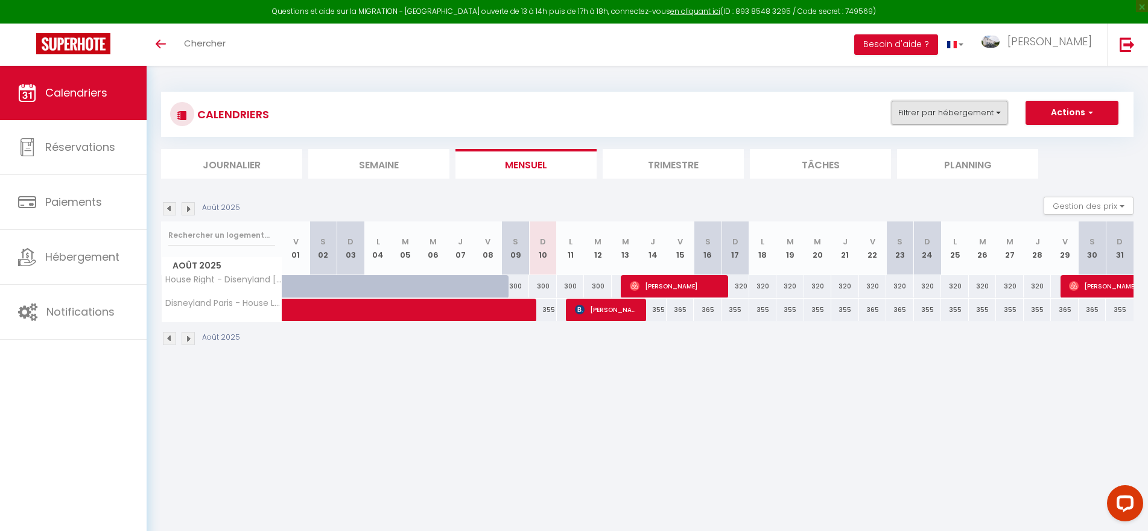
click at [927, 115] on button "Filtrer par hébergement" at bounding box center [950, 113] width 116 height 24
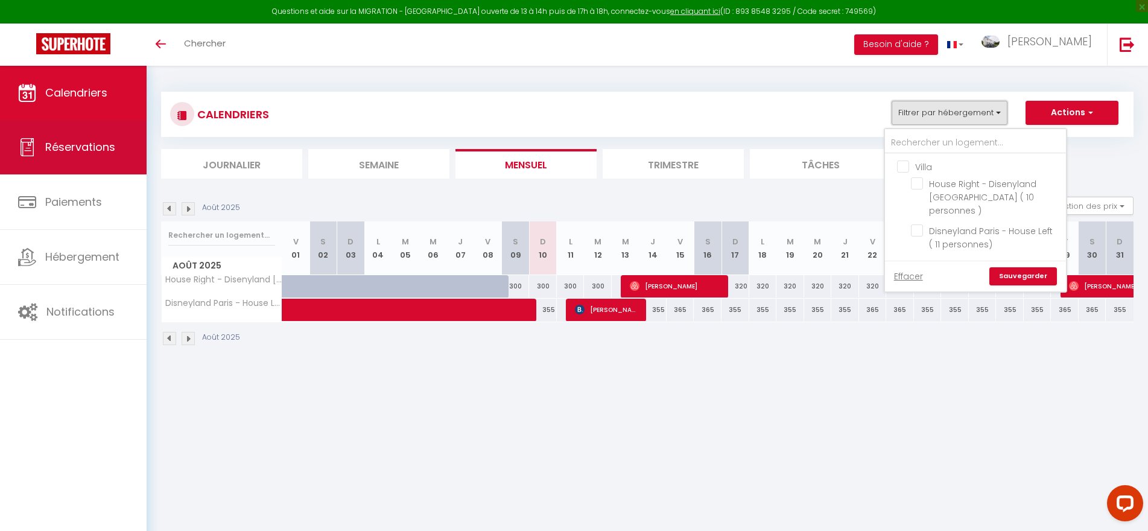
click at [103, 145] on span "Réservations" at bounding box center [80, 146] width 70 height 15
select select "not_cancelled"
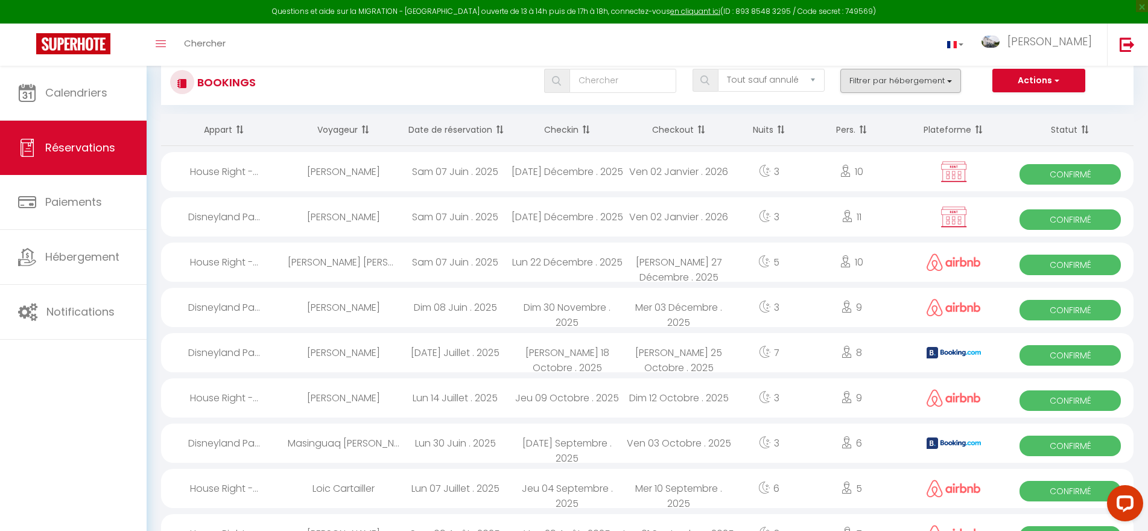
scroll to position [24, 0]
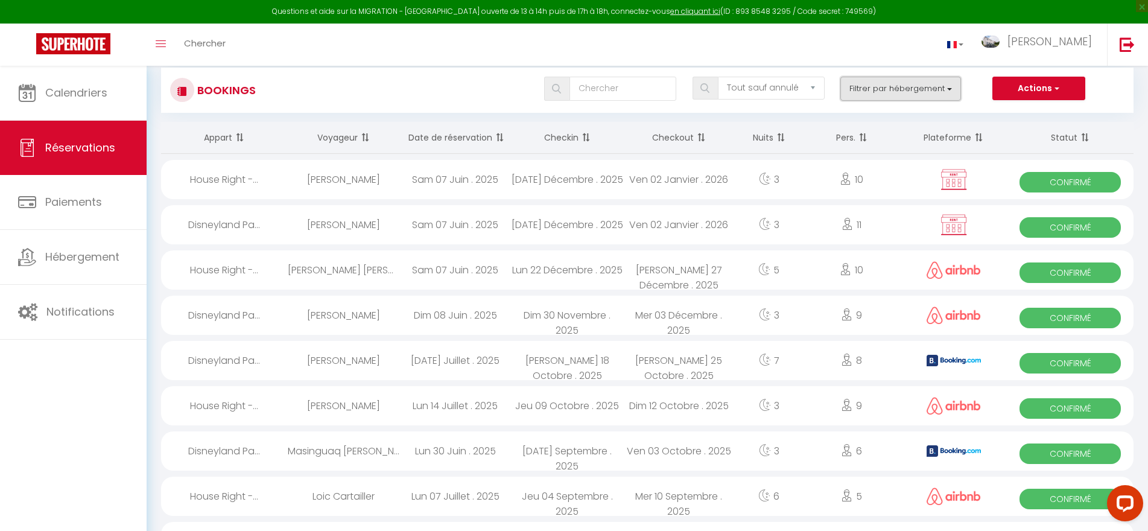
click at [877, 89] on button "Filtrer par hébergement" at bounding box center [901, 89] width 121 height 24
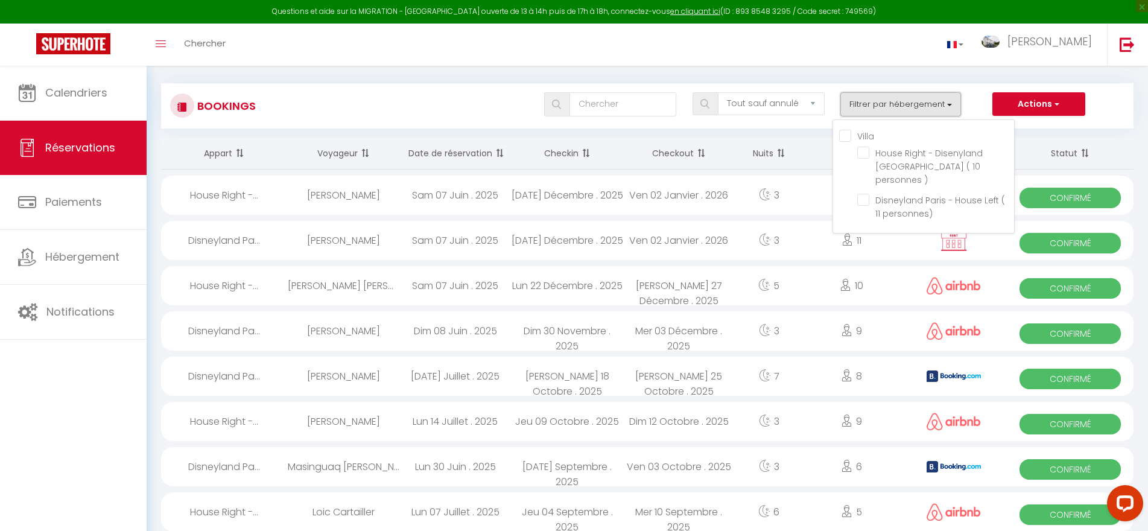
scroll to position [0, 0]
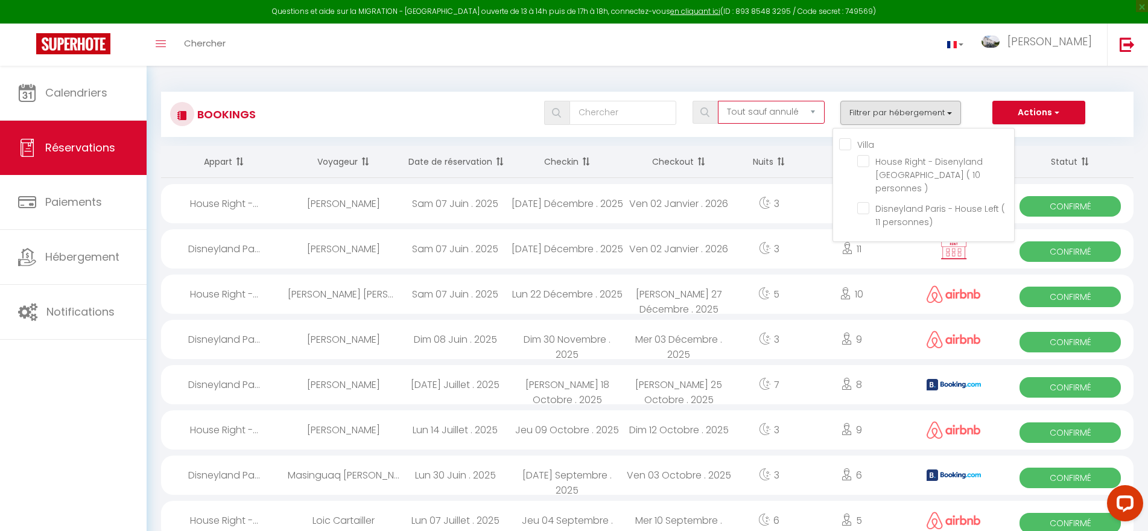
click at [771, 110] on select "Tous les statuts Annulé Confirmé Non Confirmé Tout sauf annulé No Show Request" at bounding box center [771, 112] width 107 height 23
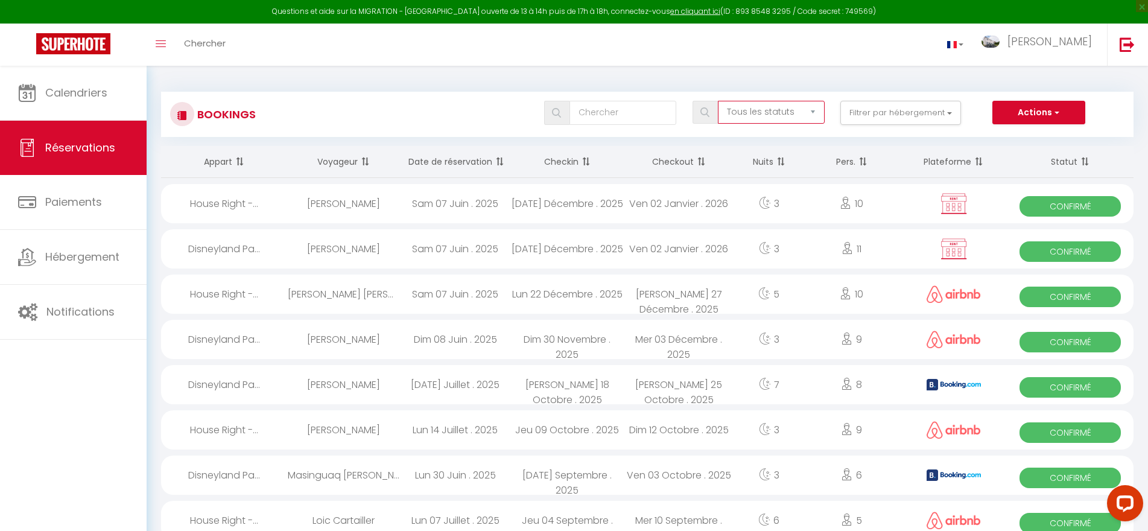
click at [719, 101] on select "Tous les statuts Annulé Confirmé Non Confirmé Tout sauf annulé No Show Request" at bounding box center [771, 112] width 107 height 23
click at [810, 111] on select "Tous les statuts Annulé Confirmé Non Confirmé Tout sauf annulé No Show Request" at bounding box center [771, 112] width 107 height 23
select select "cancelled"
click at [719, 101] on select "Tous les statuts Annulé Confirmé Non Confirmé Tout sauf annulé No Show Request" at bounding box center [771, 112] width 107 height 23
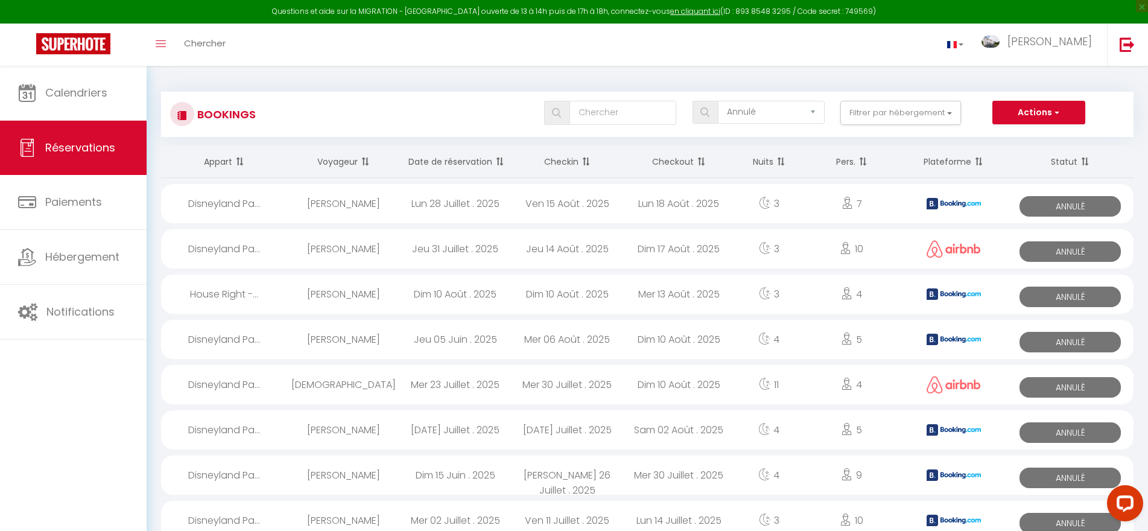
click at [1062, 296] on span "Annulé" at bounding box center [1070, 297] width 101 height 21
select select "OK"
select select "0"
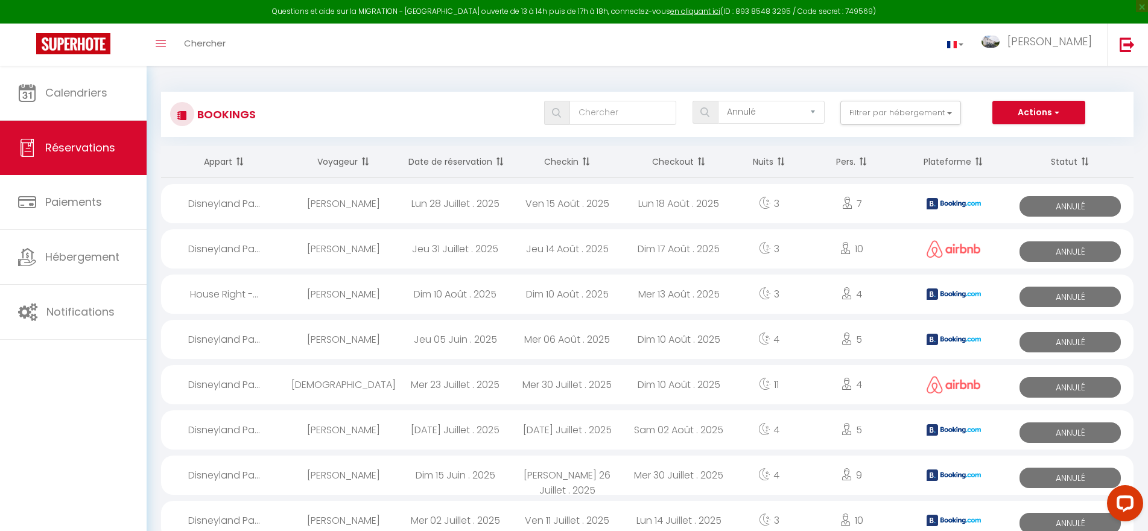
select select "1"
select select
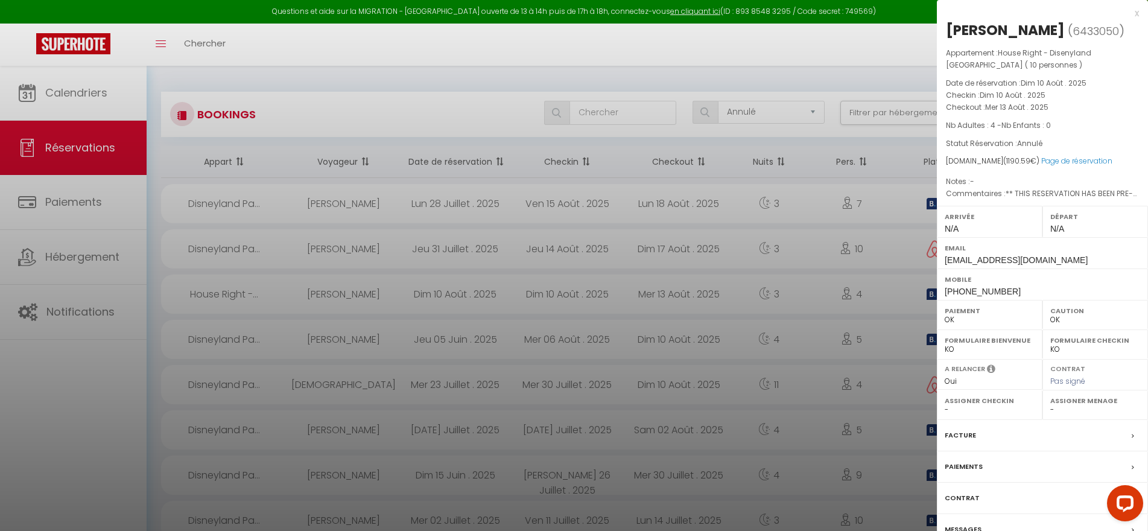
click at [967, 529] on label "Messages" at bounding box center [963, 529] width 37 height 13
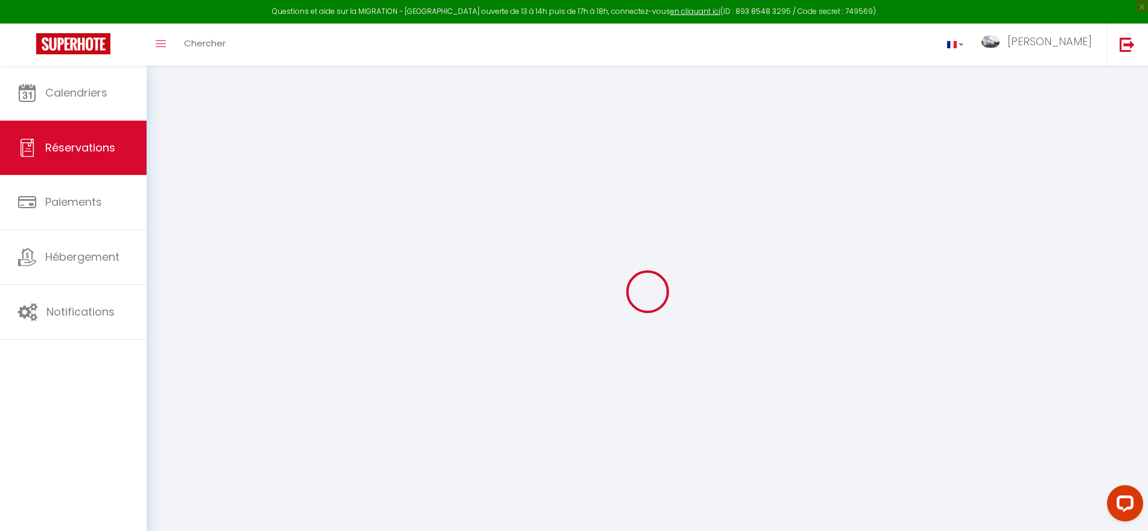
select select
checkbox input "false"
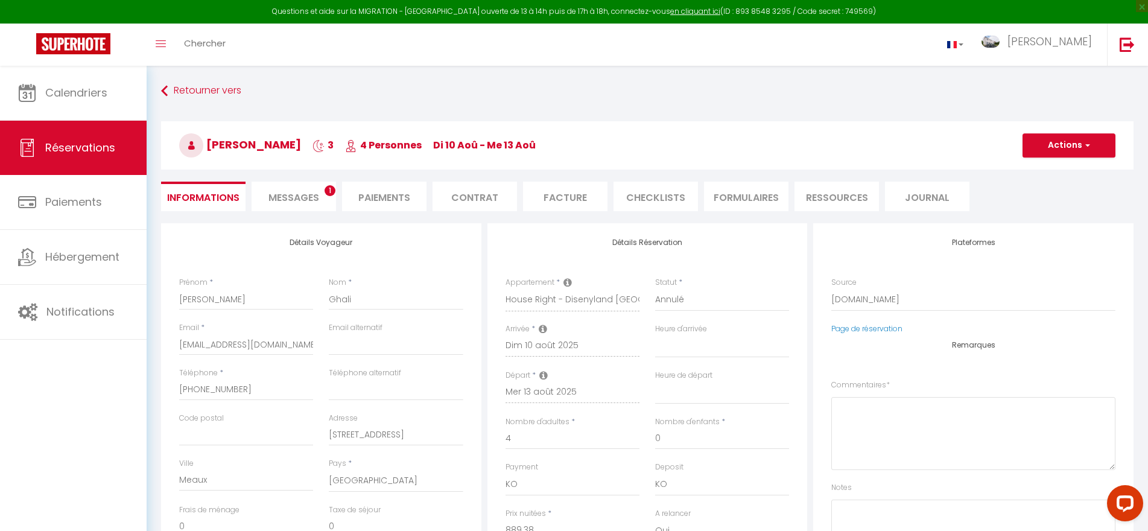
select select
checkbox input "false"
type textarea "** THIS RESERVATION HAS BEEN PRE-PAID ** BOOKING NOTE : Payment charge is EUR 1…"
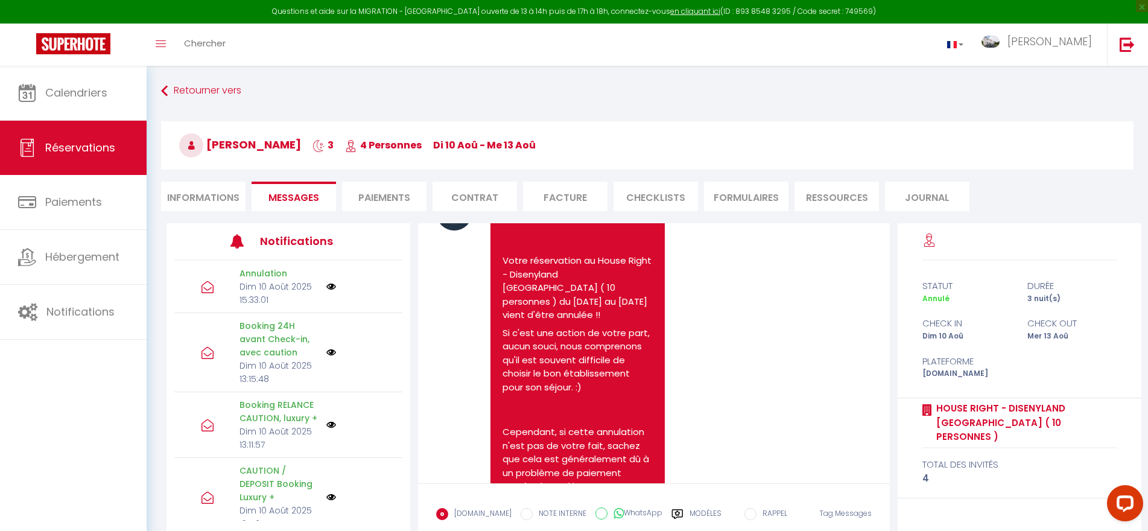
scroll to position [4972, 0]
click at [780, 296] on div "Note Sms [PERSON_NAME], Votre réservation au House Right - Disenyland [GEOGRAPH…" at bounding box center [654, 496] width 436 height 612
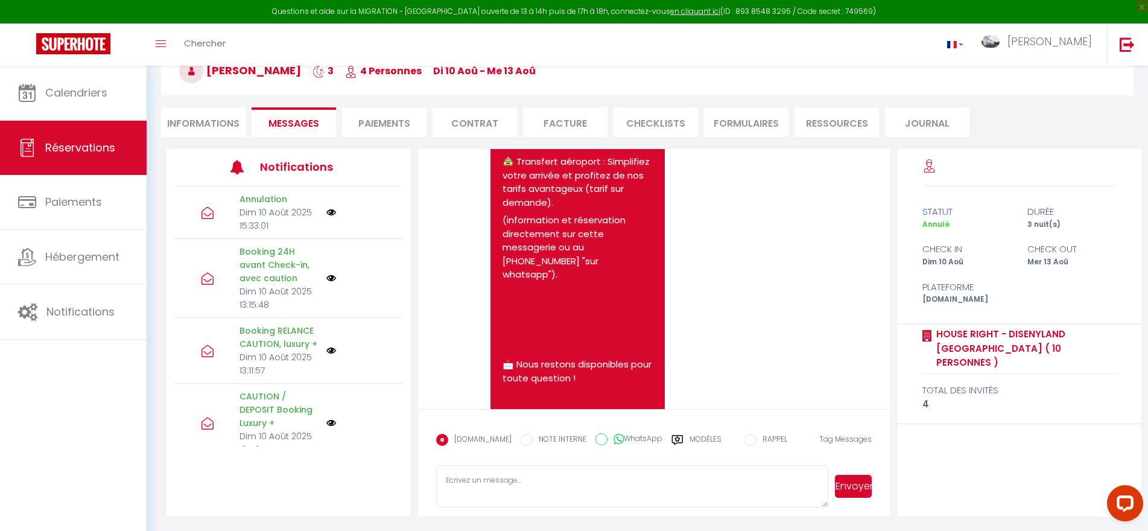
scroll to position [4534, 0]
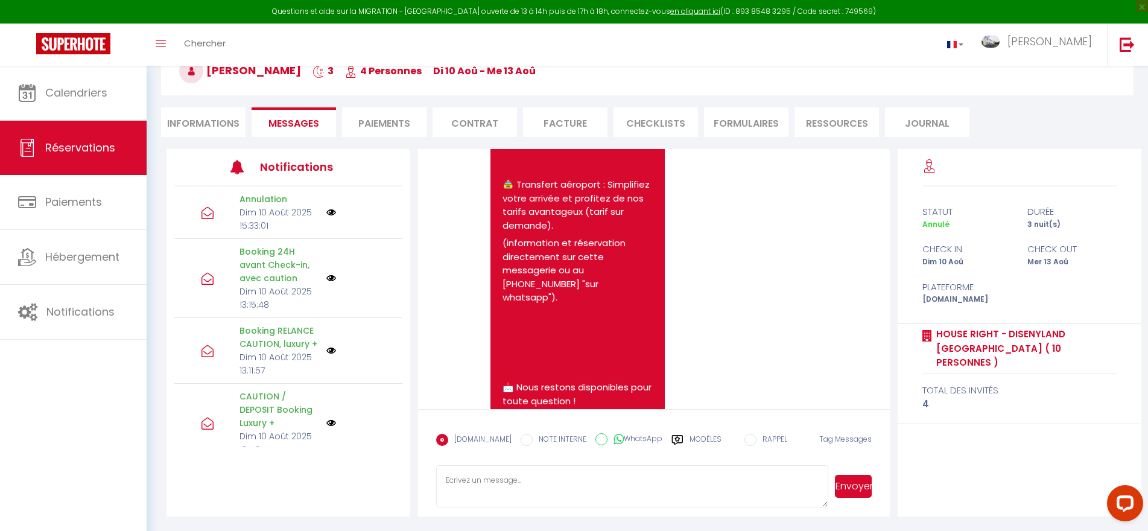
click at [189, 122] on li "Informations" at bounding box center [203, 122] width 84 height 30
select select
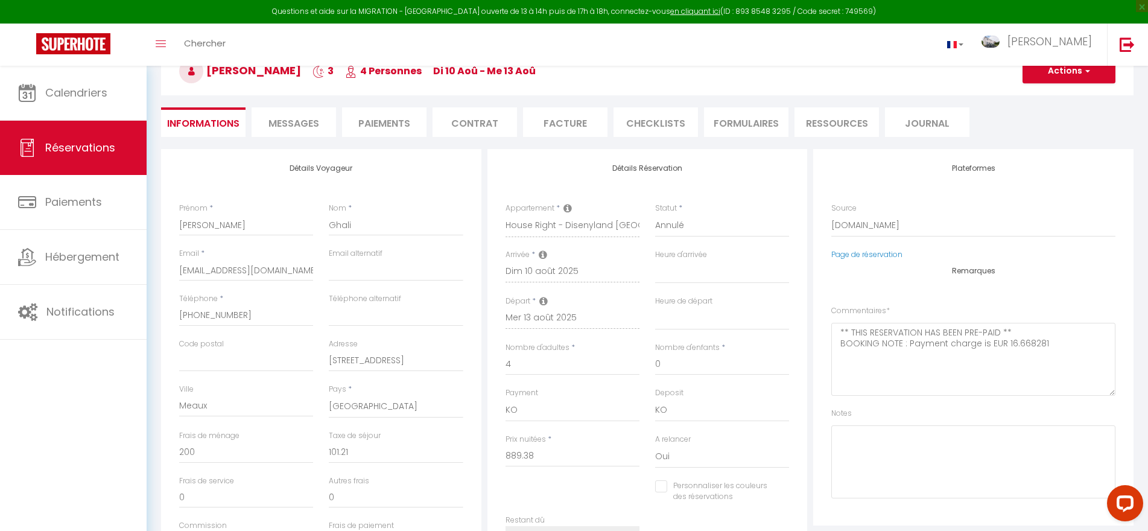
select select
checkbox input "false"
select select
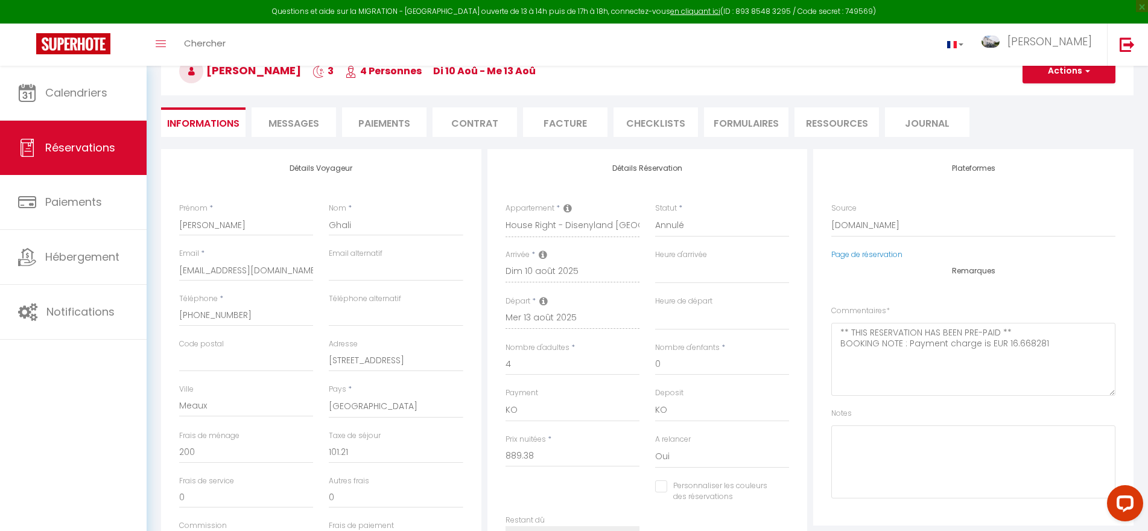
checkbox input "false"
select select
checkbox input "false"
select select
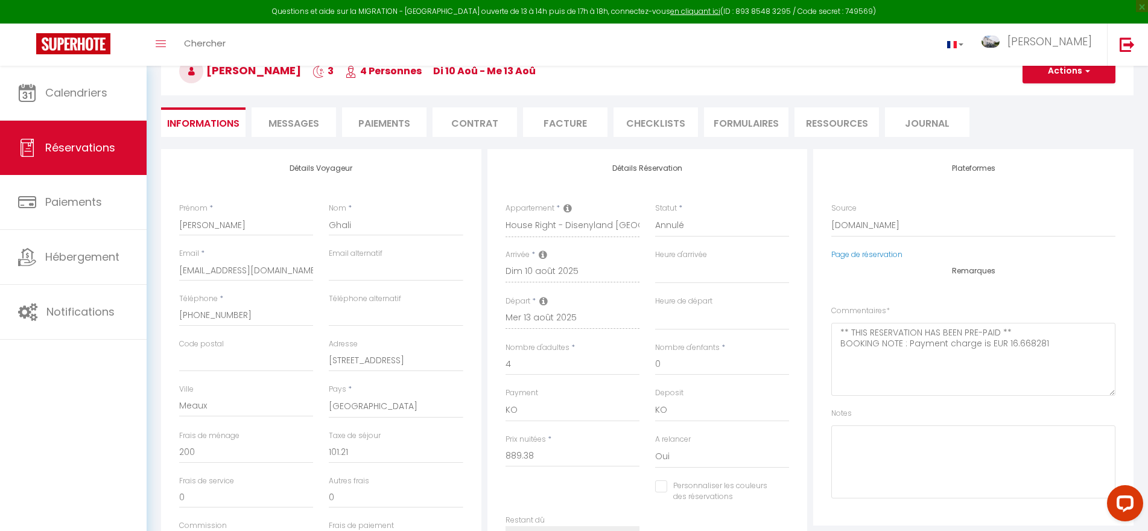
select select
checkbox input "false"
select select
checkbox input "false"
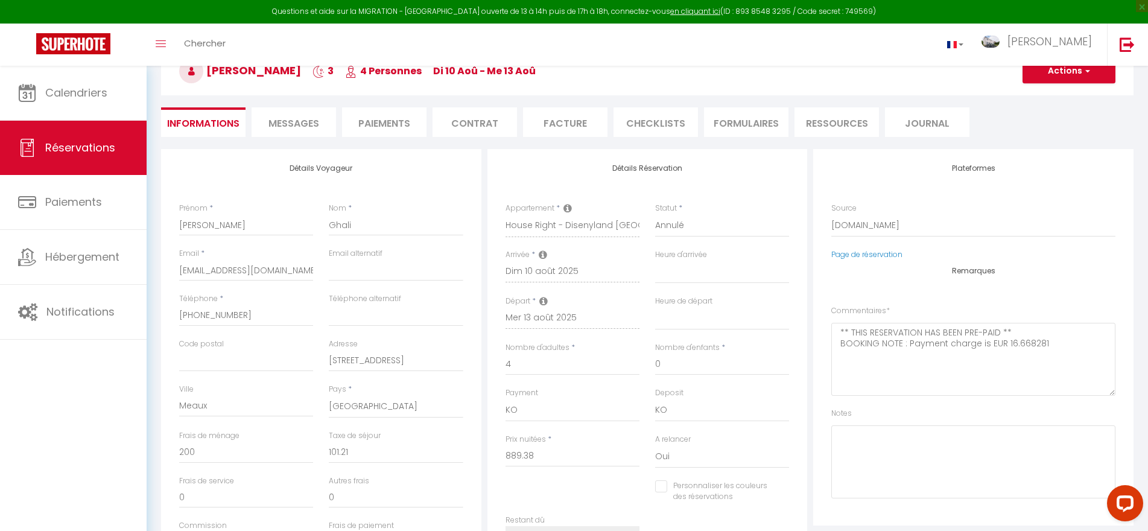
select select
checkbox input "false"
select select
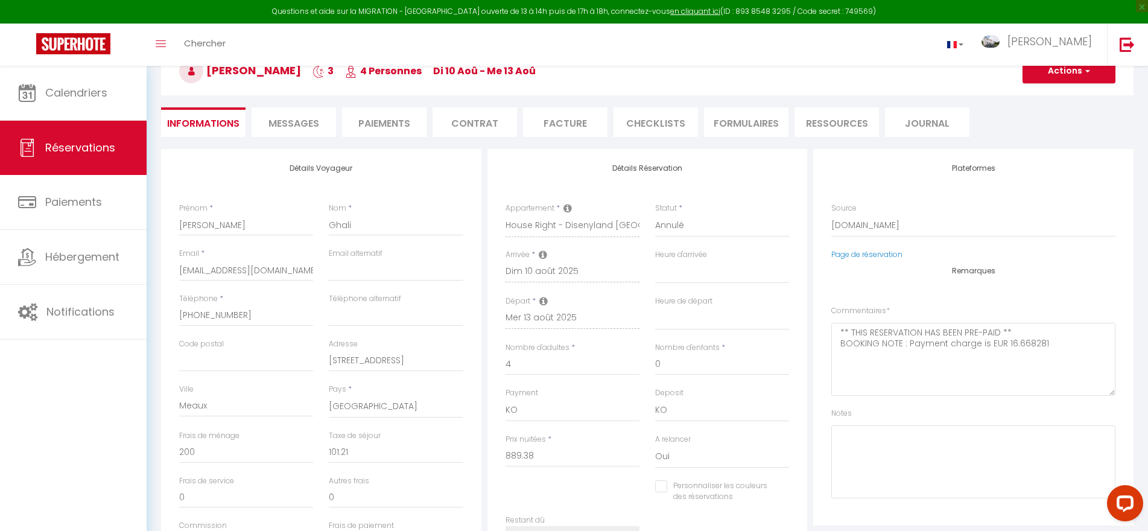
checkbox input "false"
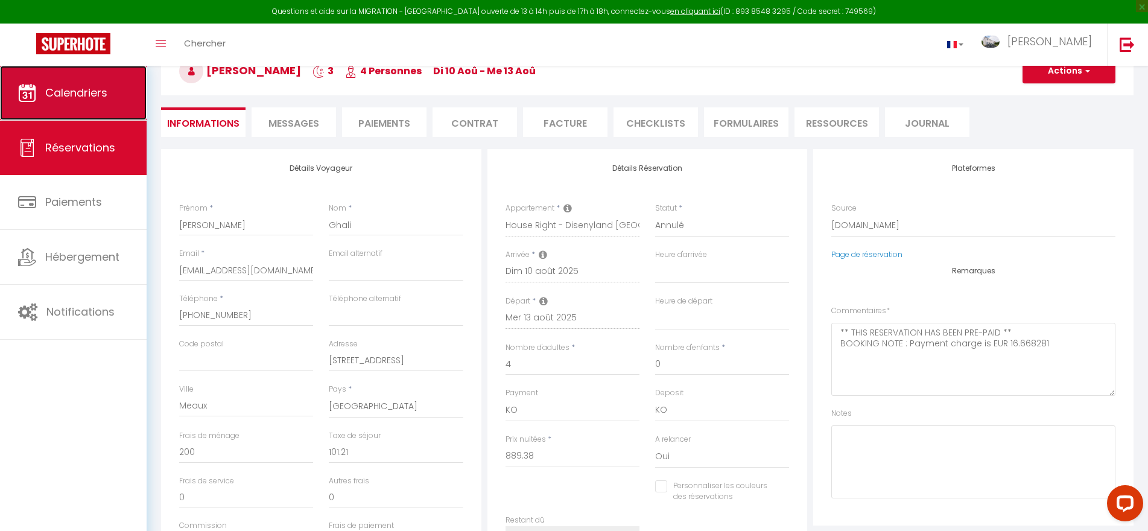
click at [76, 101] on link "Calendriers" at bounding box center [73, 93] width 147 height 54
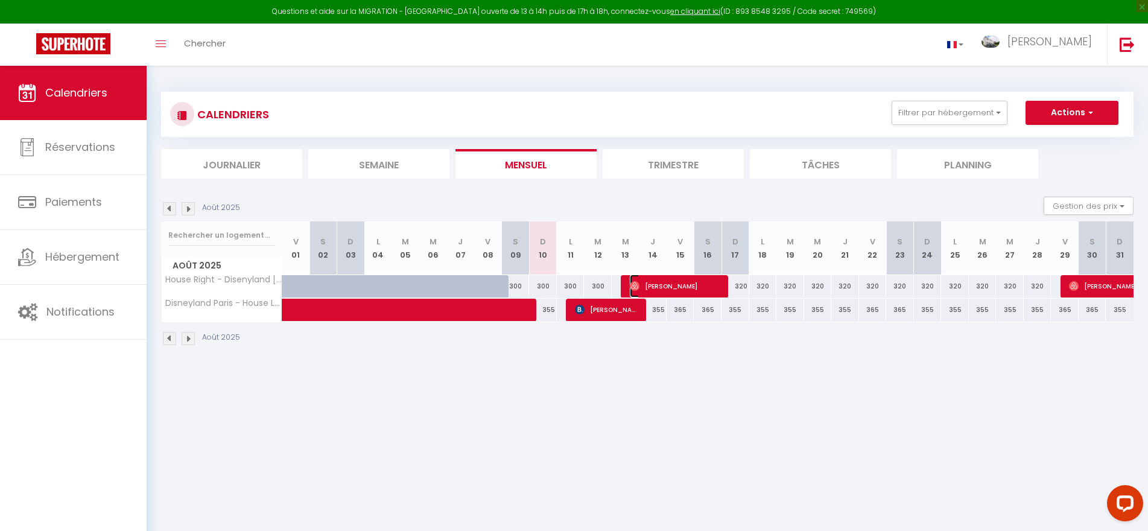
click at [666, 288] on span "[PERSON_NAME]" at bounding box center [676, 286] width 92 height 23
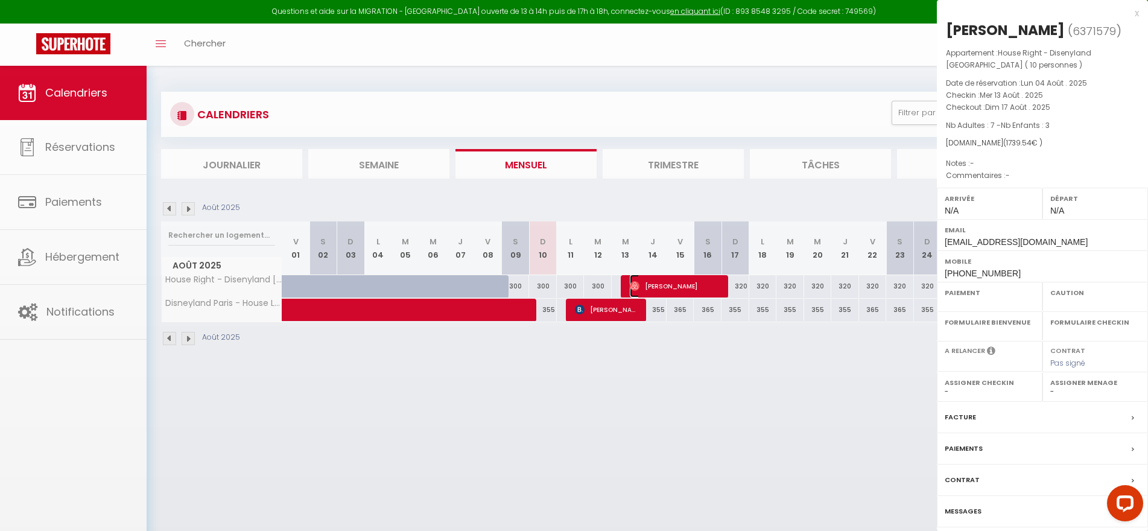
select select "OK"
select select "0"
select select "1"
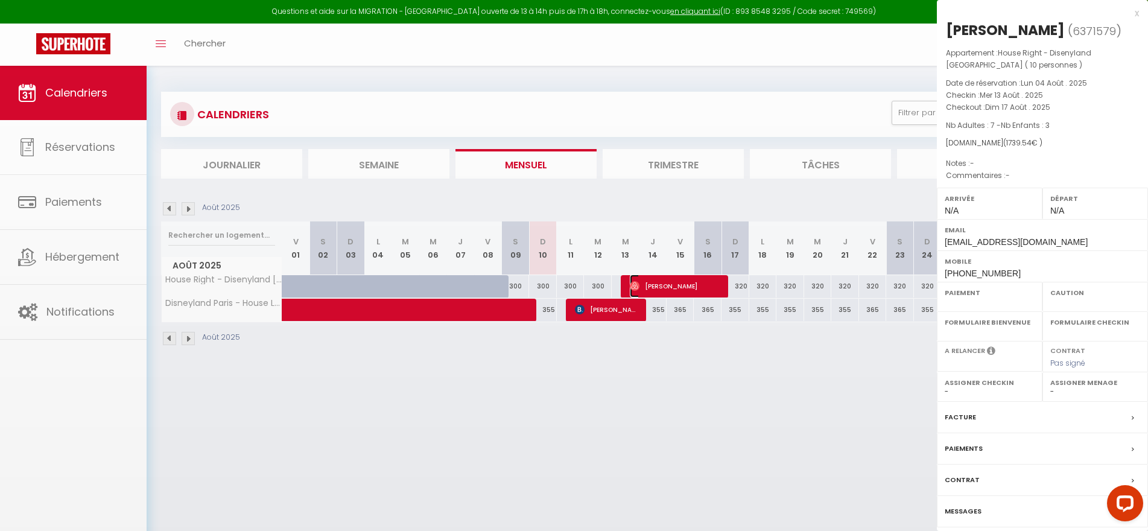
select select
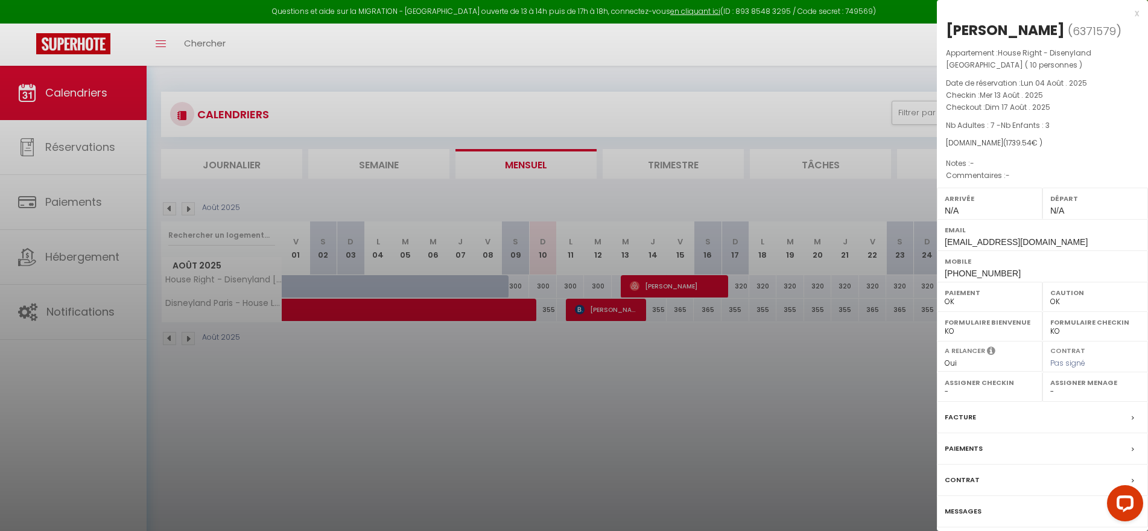
click at [976, 514] on label "Messages" at bounding box center [963, 511] width 37 height 13
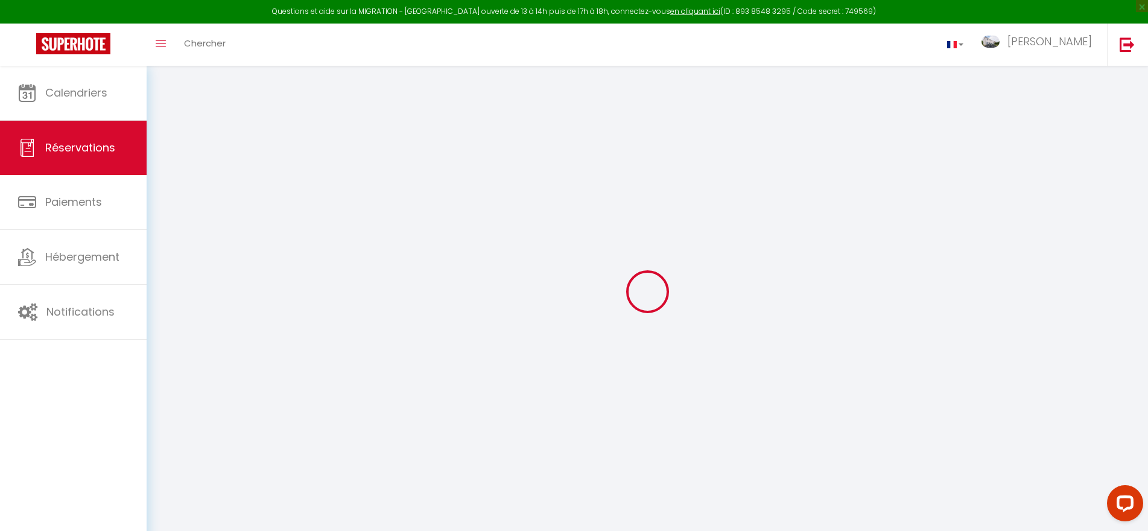
select select
checkbox input "false"
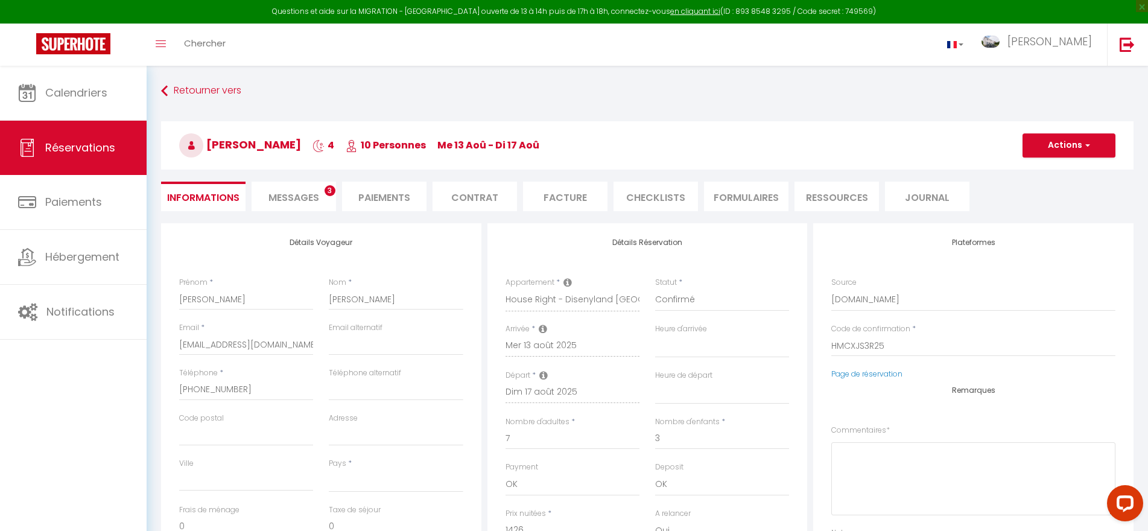
select select
checkbox input "false"
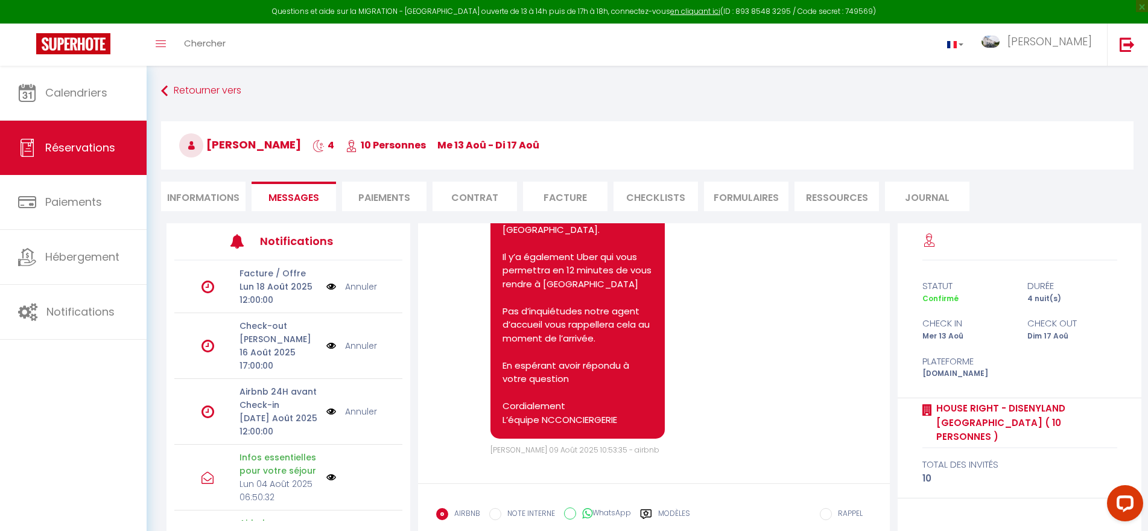
scroll to position [2513, 0]
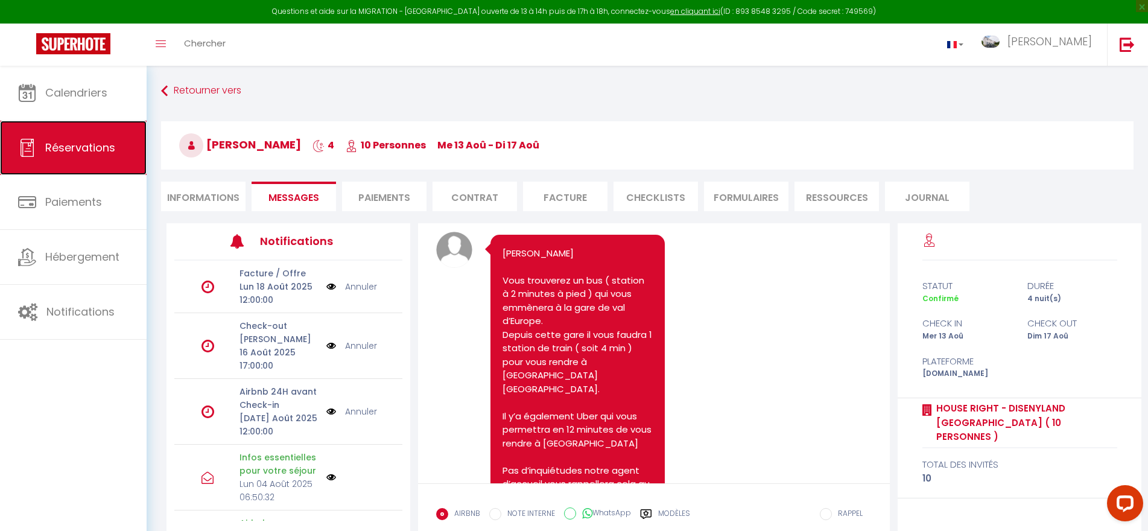
click at [63, 144] on span "Réservations" at bounding box center [80, 147] width 70 height 15
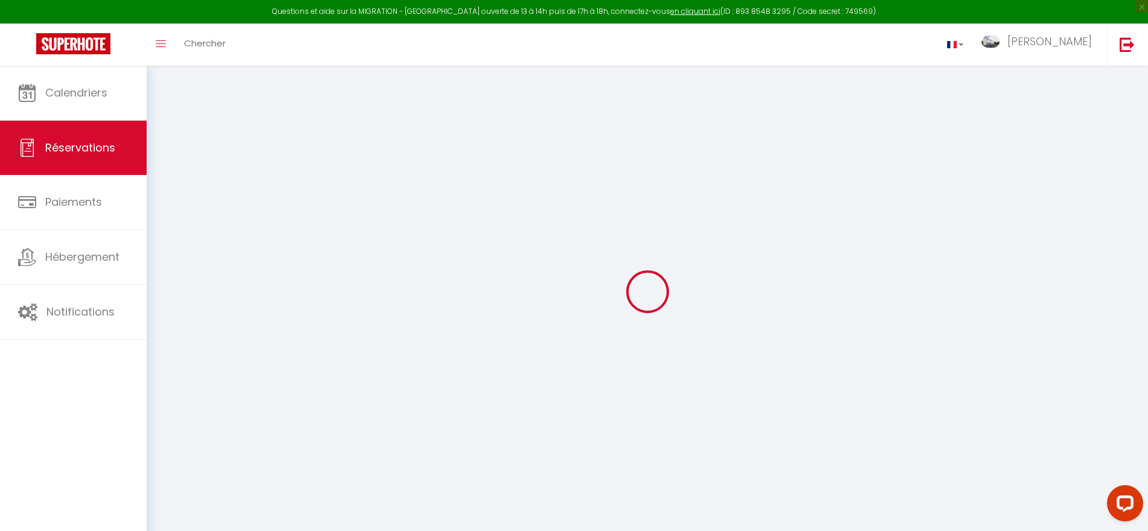
select select "cancelled"
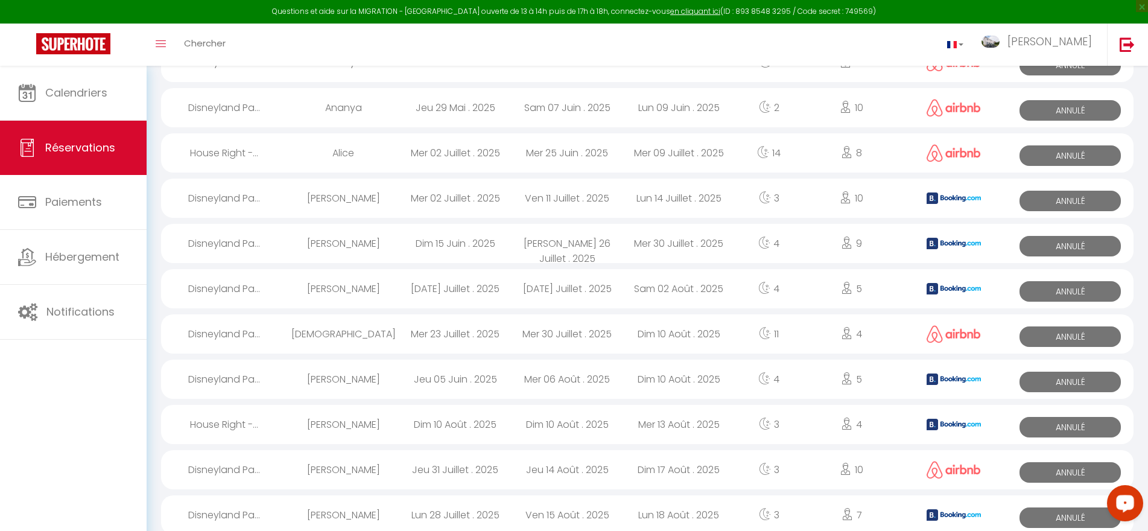
scroll to position [213, 0]
